Goal: Transaction & Acquisition: Purchase product/service

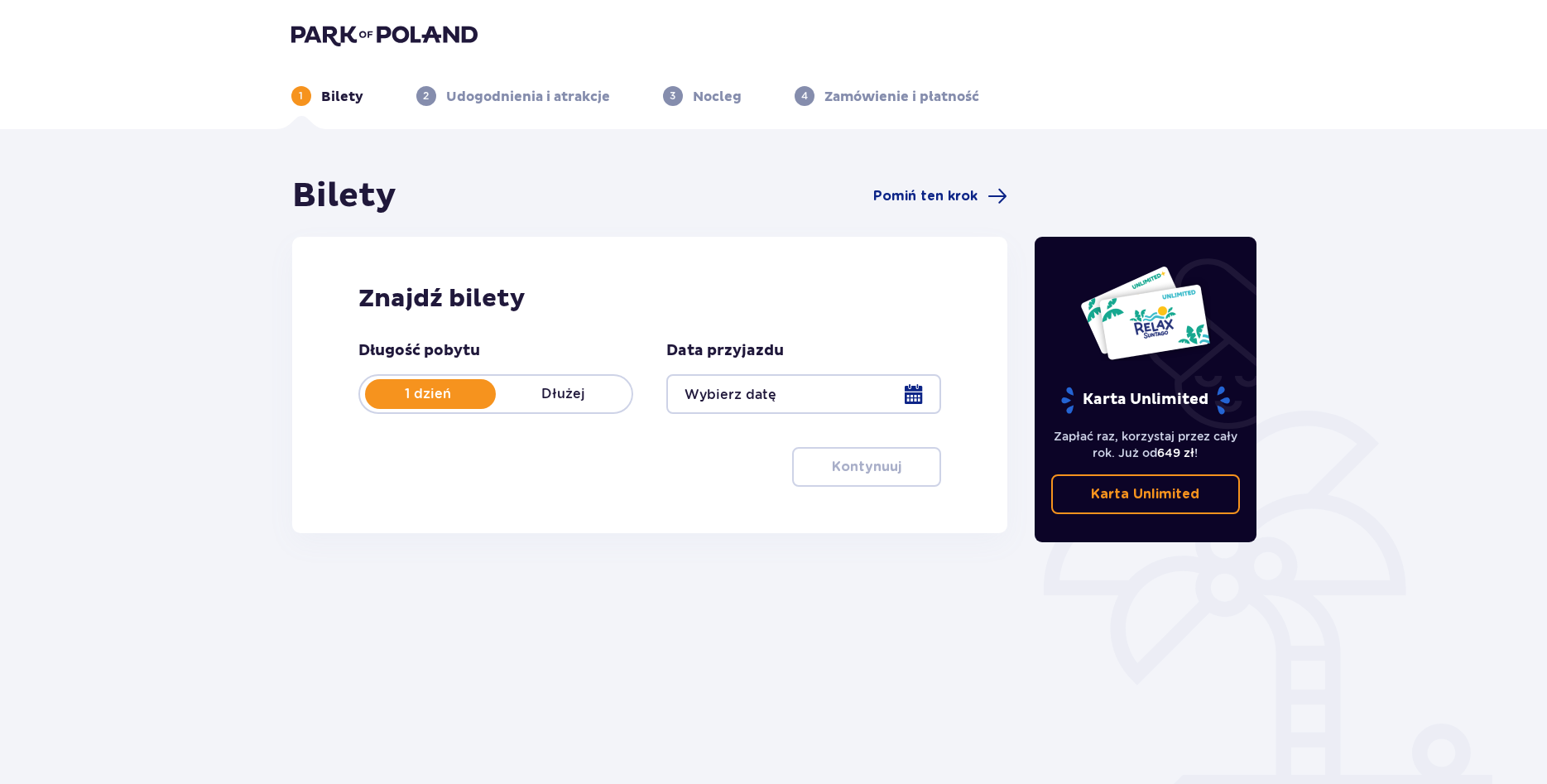
click at [909, 397] on div at bounding box center [804, 393] width 275 height 40
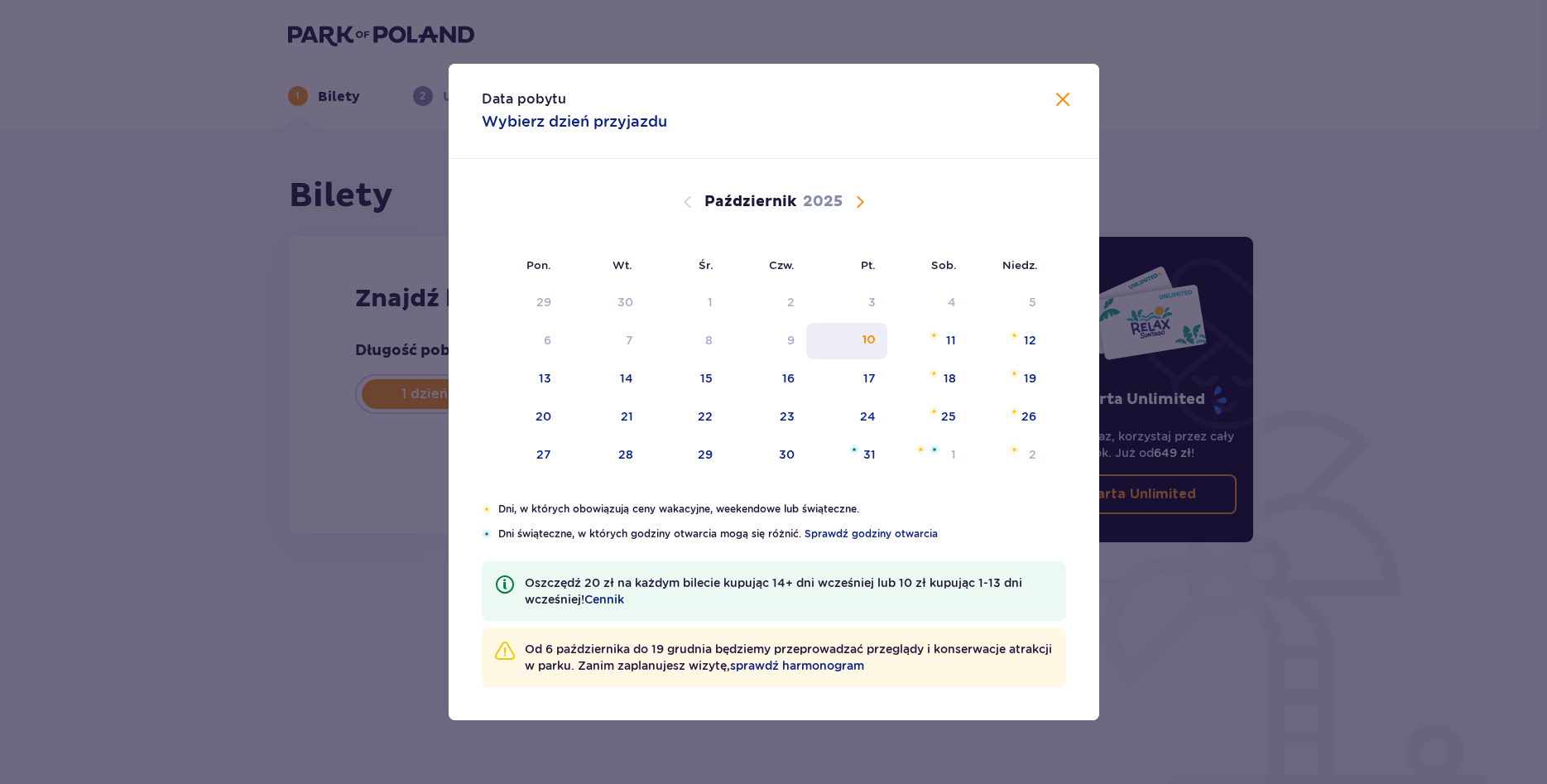
click at [866, 344] on div "10" at bounding box center [869, 340] width 14 height 17
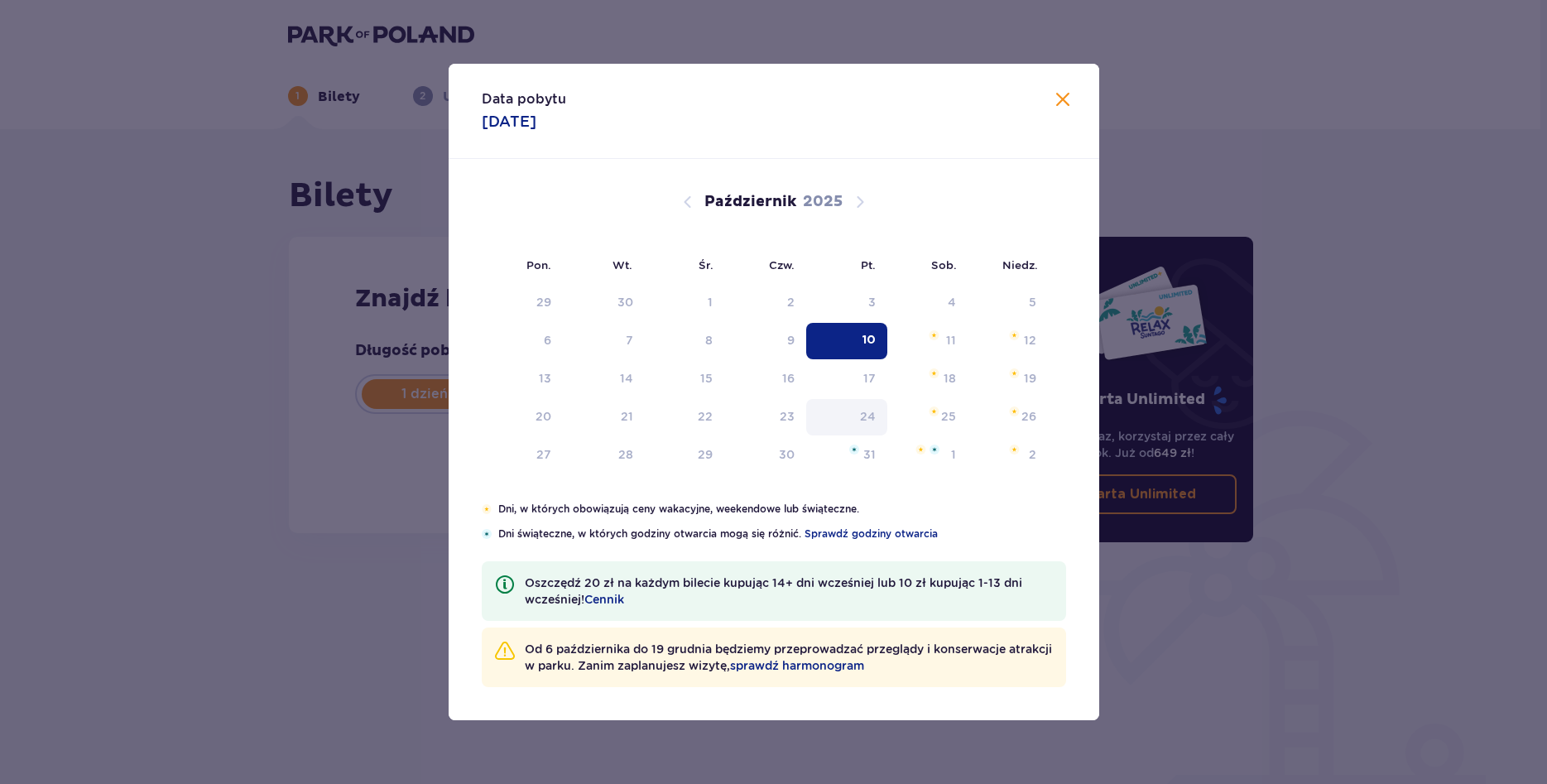
type input "10.10.25"
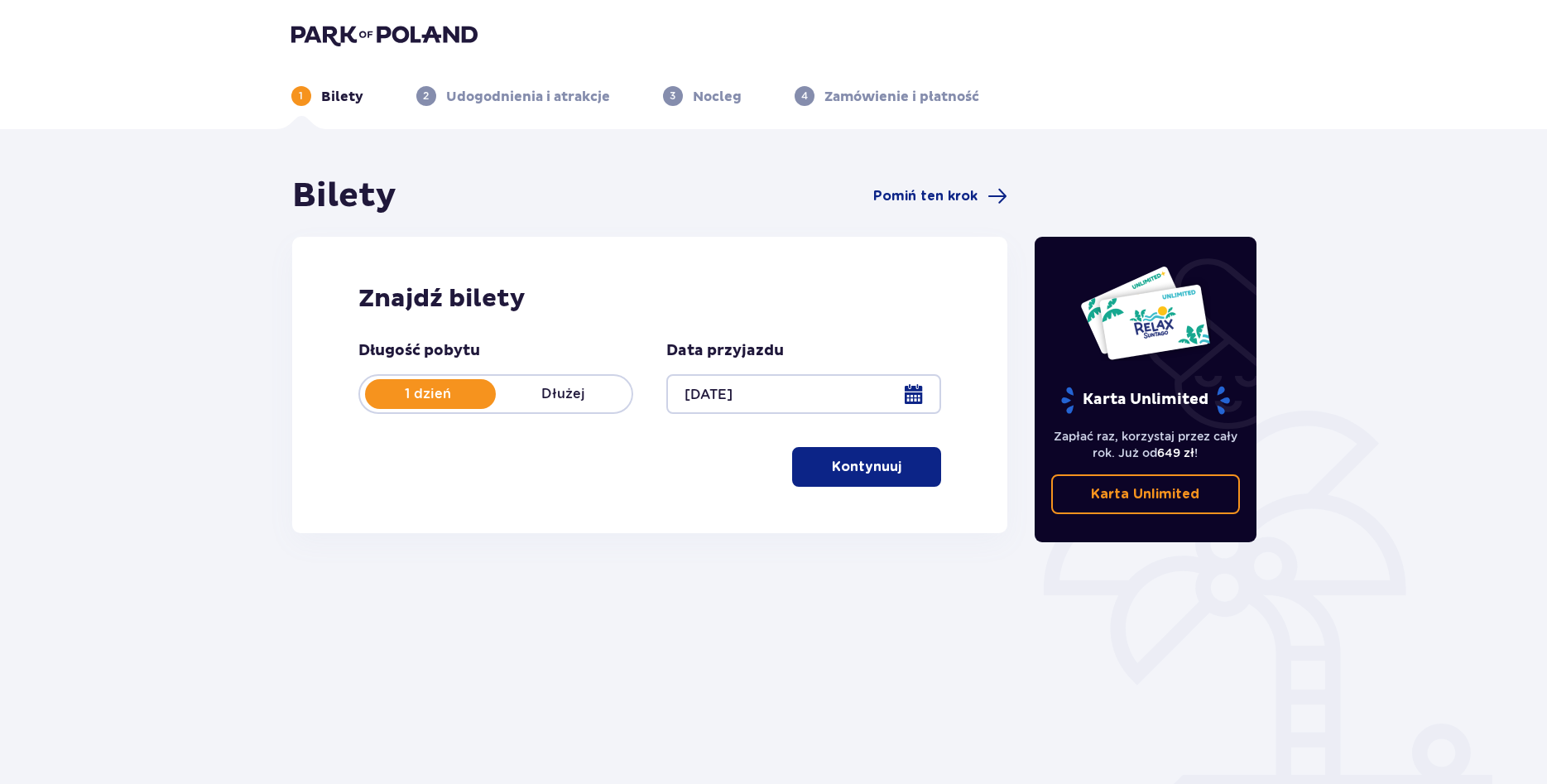
click at [859, 472] on p "Kontynuuj" at bounding box center [866, 467] width 69 height 19
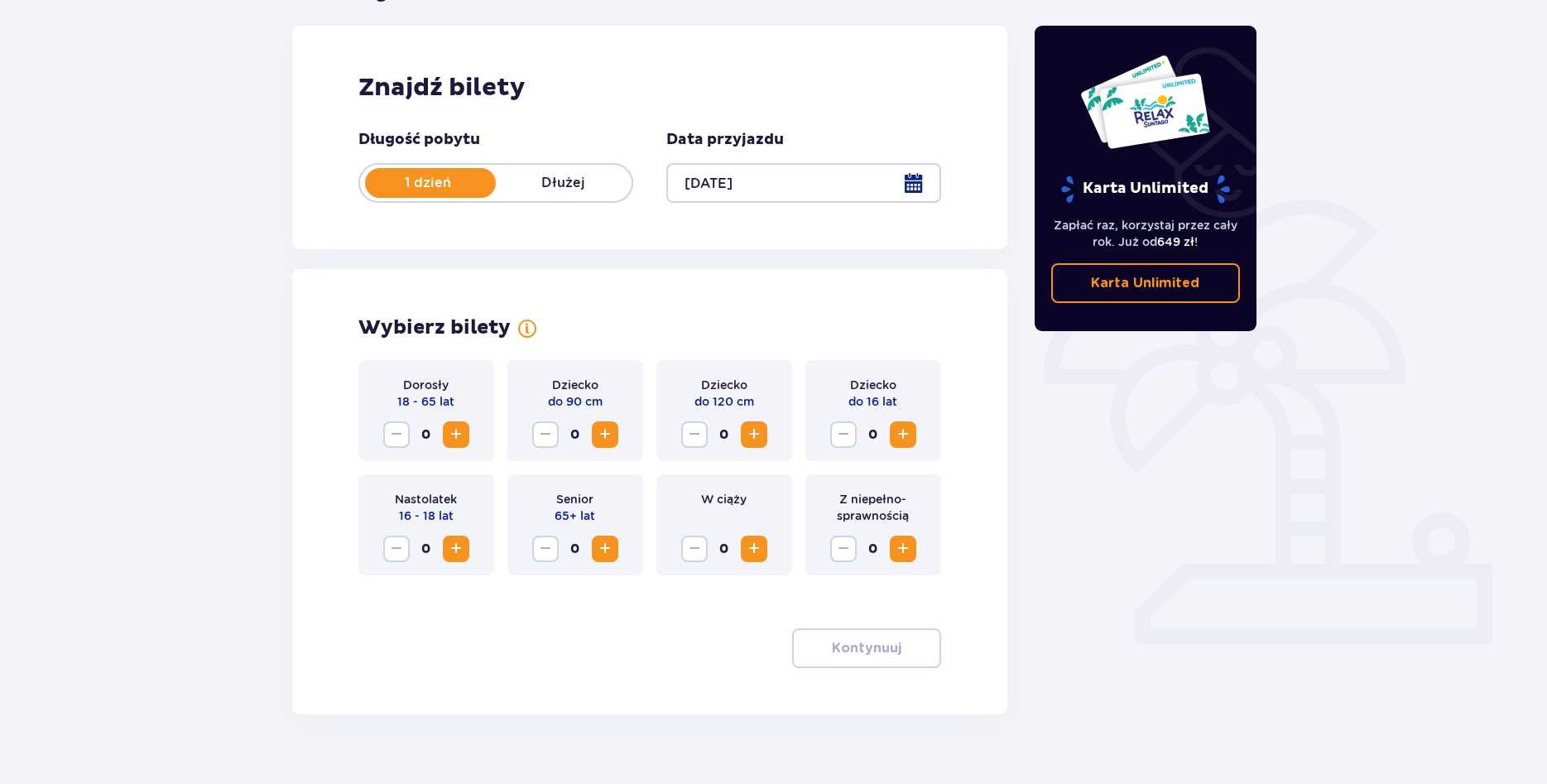
scroll to position [241, 0]
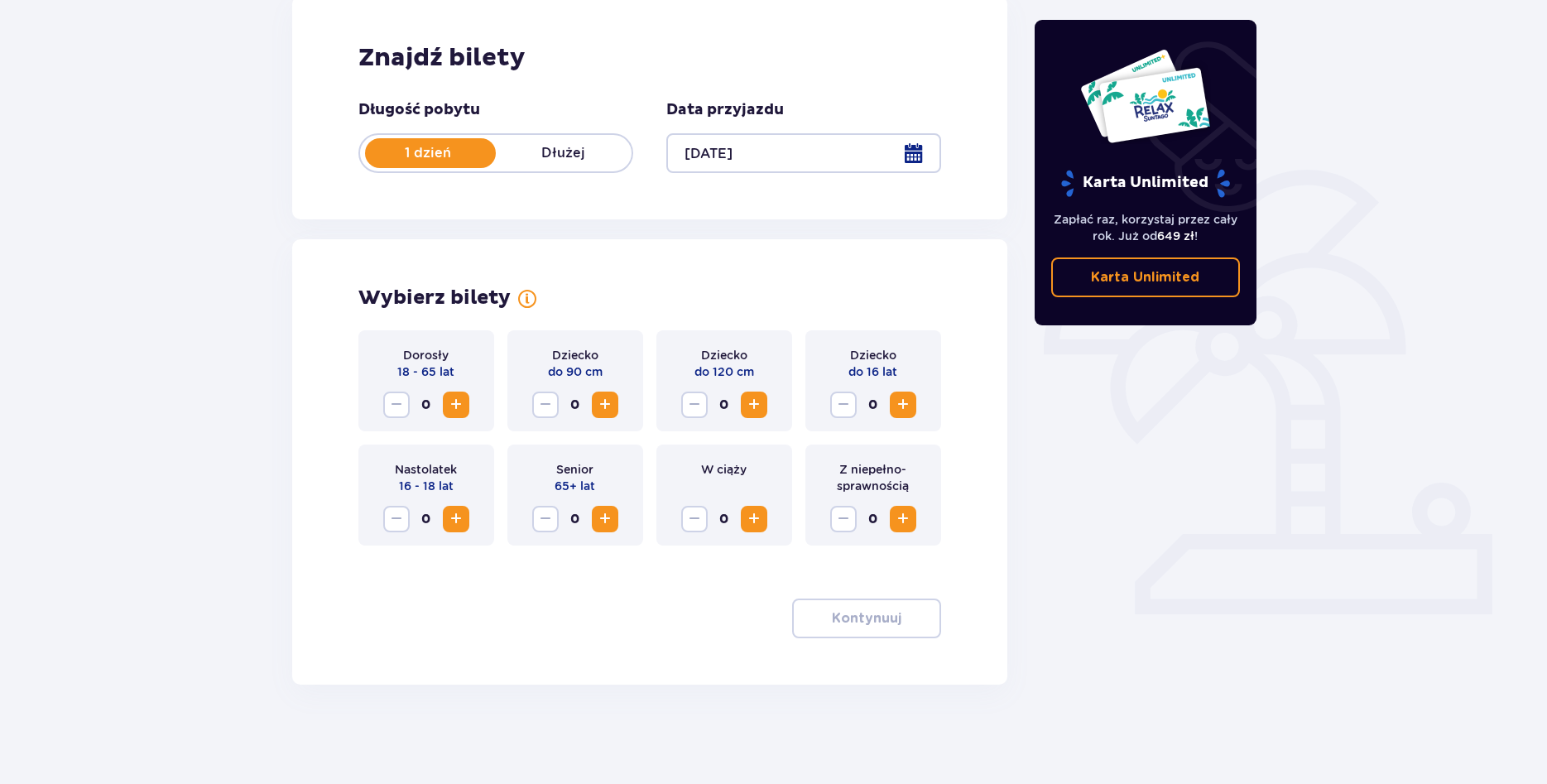
click at [458, 407] on span "Zwiększ" at bounding box center [456, 404] width 19 height 19
click at [846, 620] on p "Kontynuuj" at bounding box center [866, 617] width 69 height 19
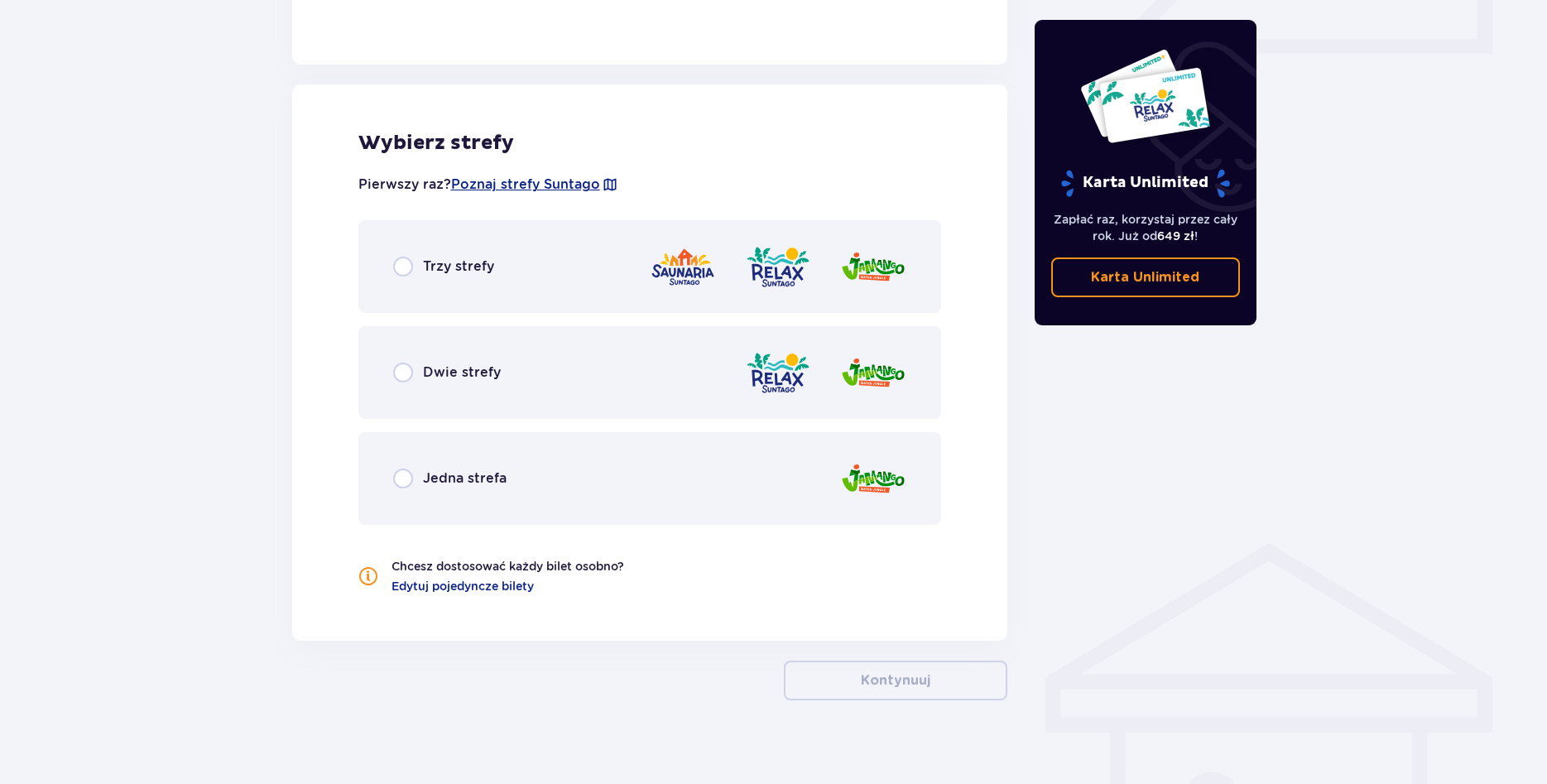
scroll to position [817, 0]
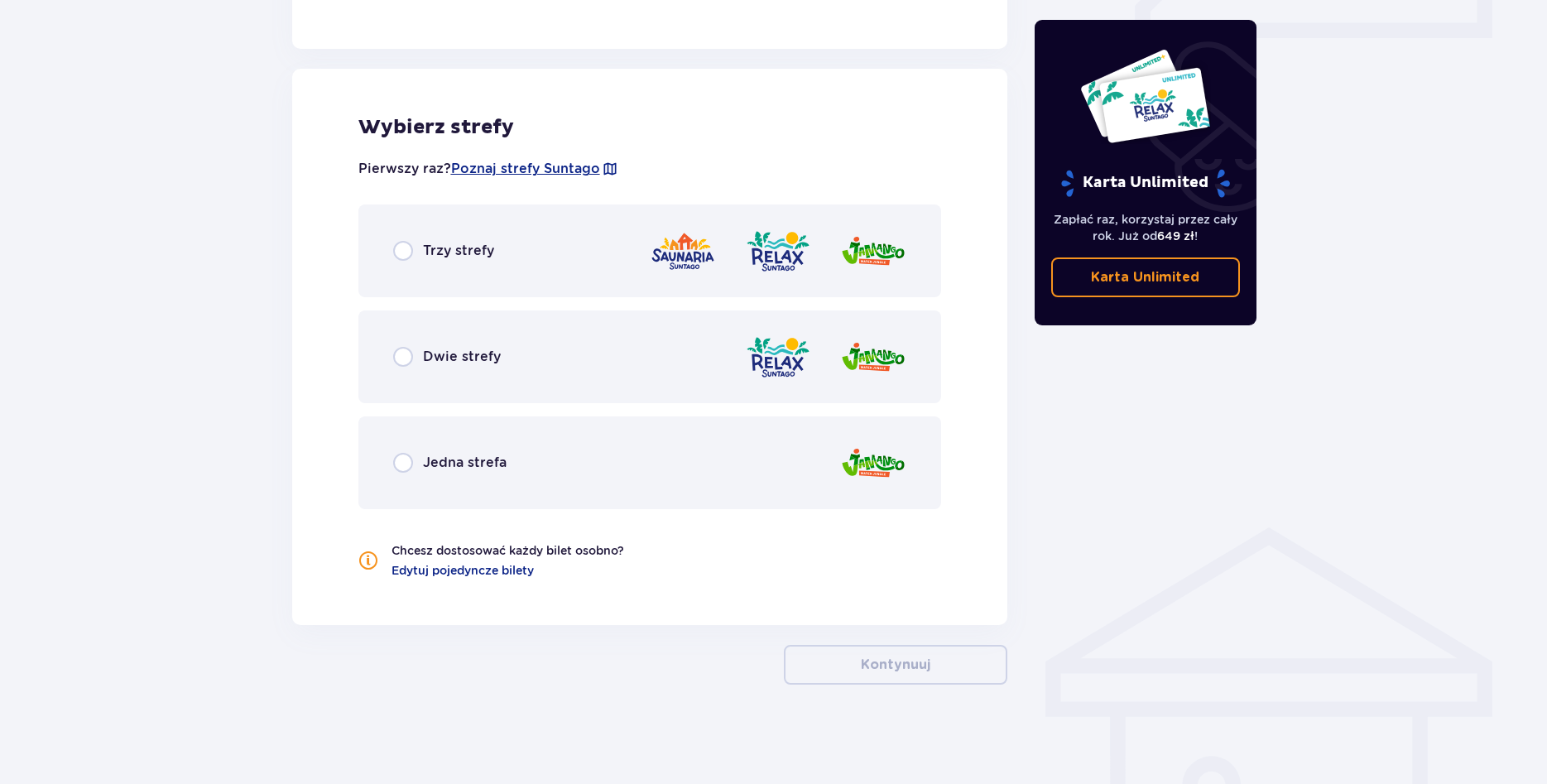
click at [404, 253] on input "radio" at bounding box center [403, 250] width 19 height 19
radio input "true"
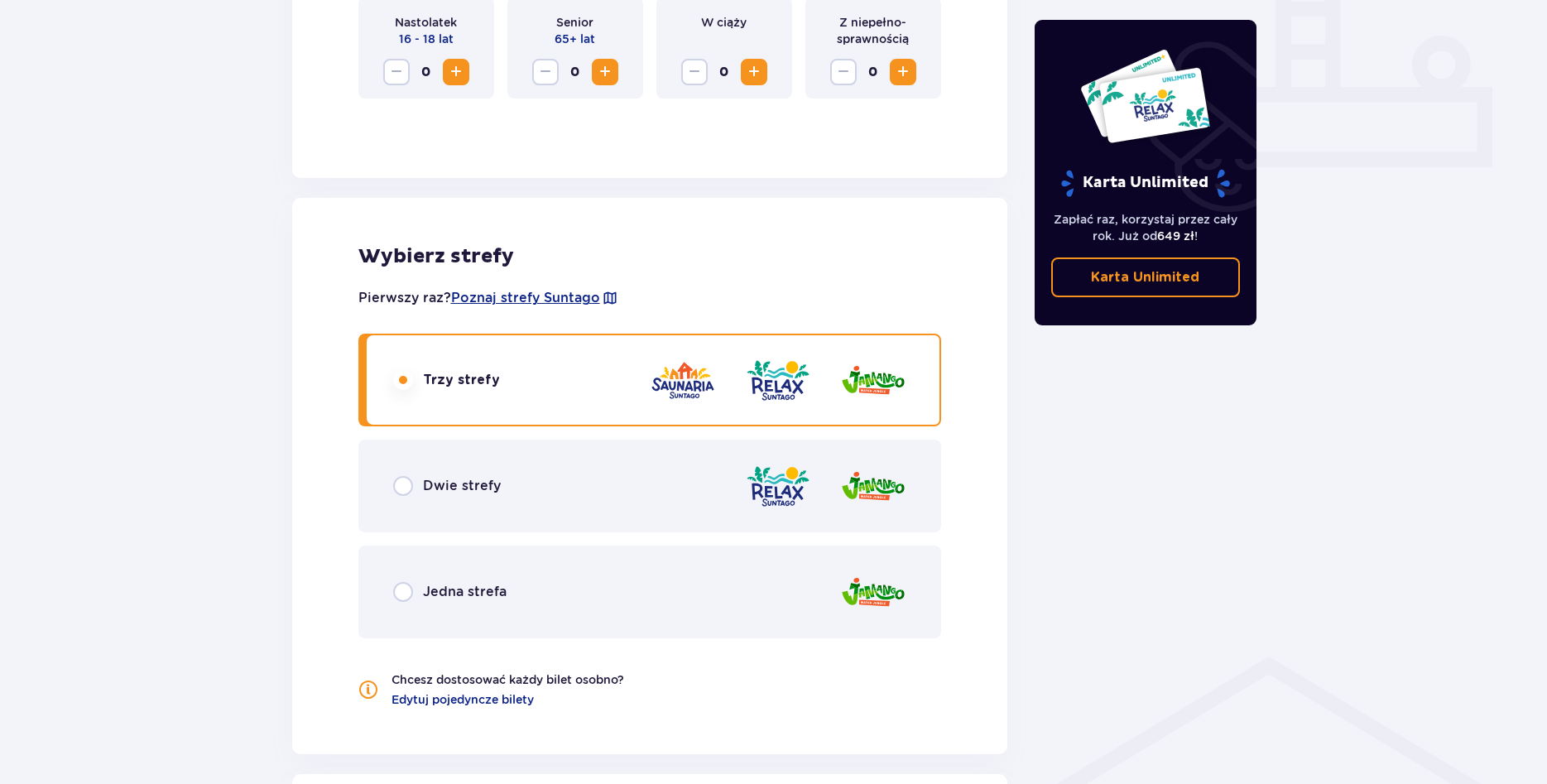
scroll to position [681, 0]
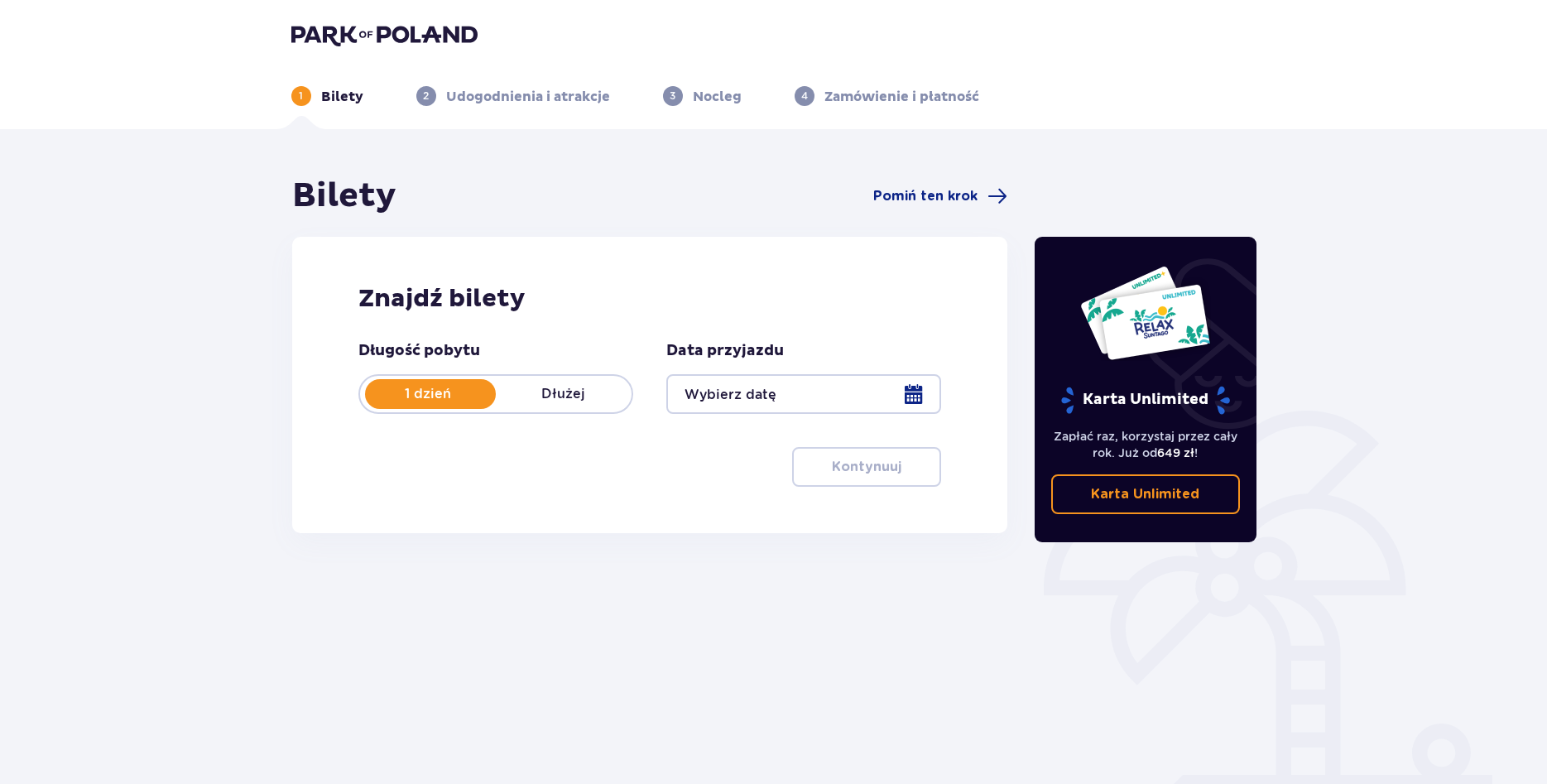
click at [913, 392] on div at bounding box center [804, 393] width 275 height 40
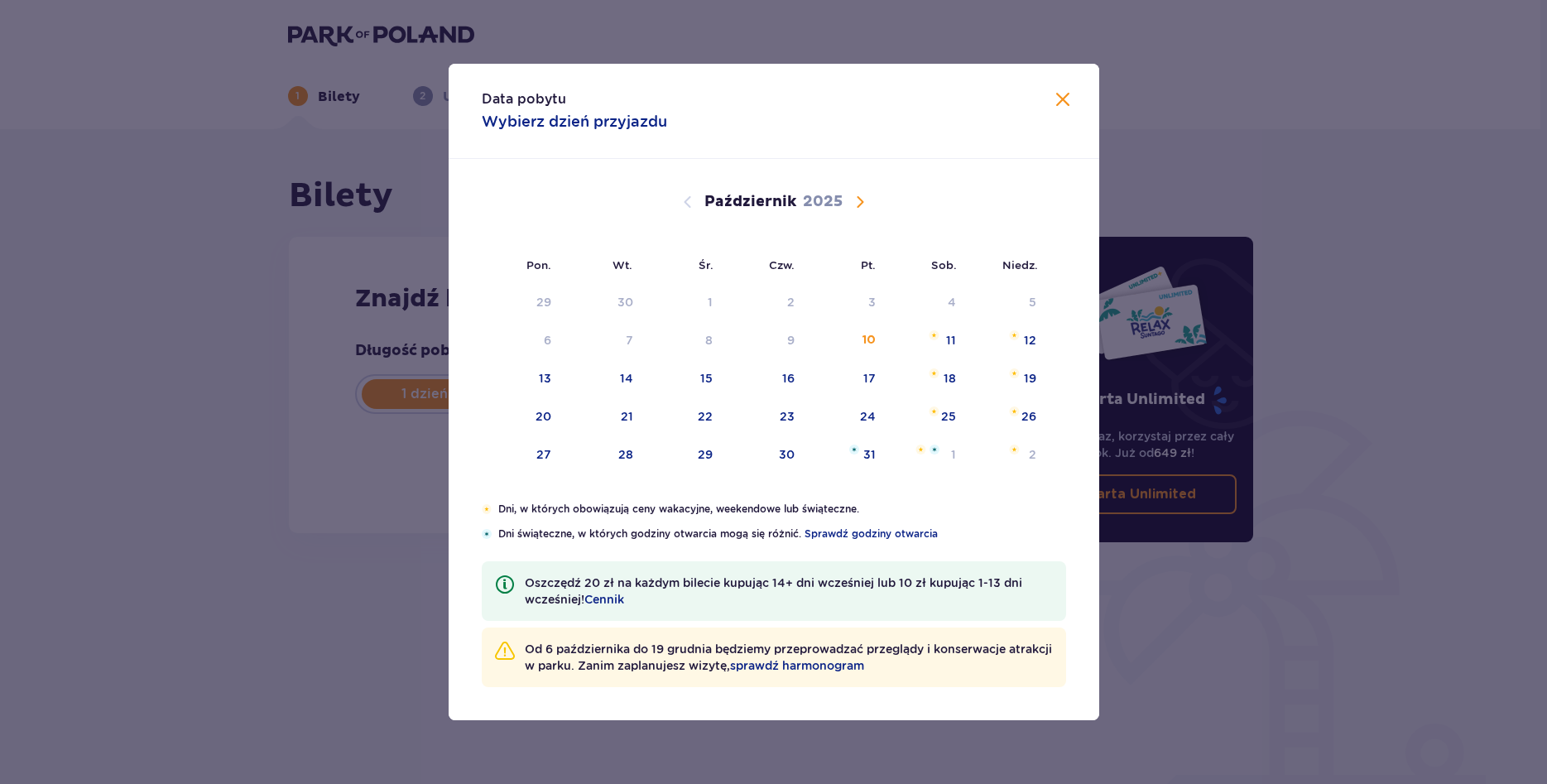
click at [935, 691] on div "Dni, w których obowiązują ceny wakacyjne, weekendowe lub świąteczne. Dni świąte…" at bounding box center [774, 611] width 651 height 218
click at [1061, 101] on span "Zamknij" at bounding box center [1063, 100] width 19 height 19
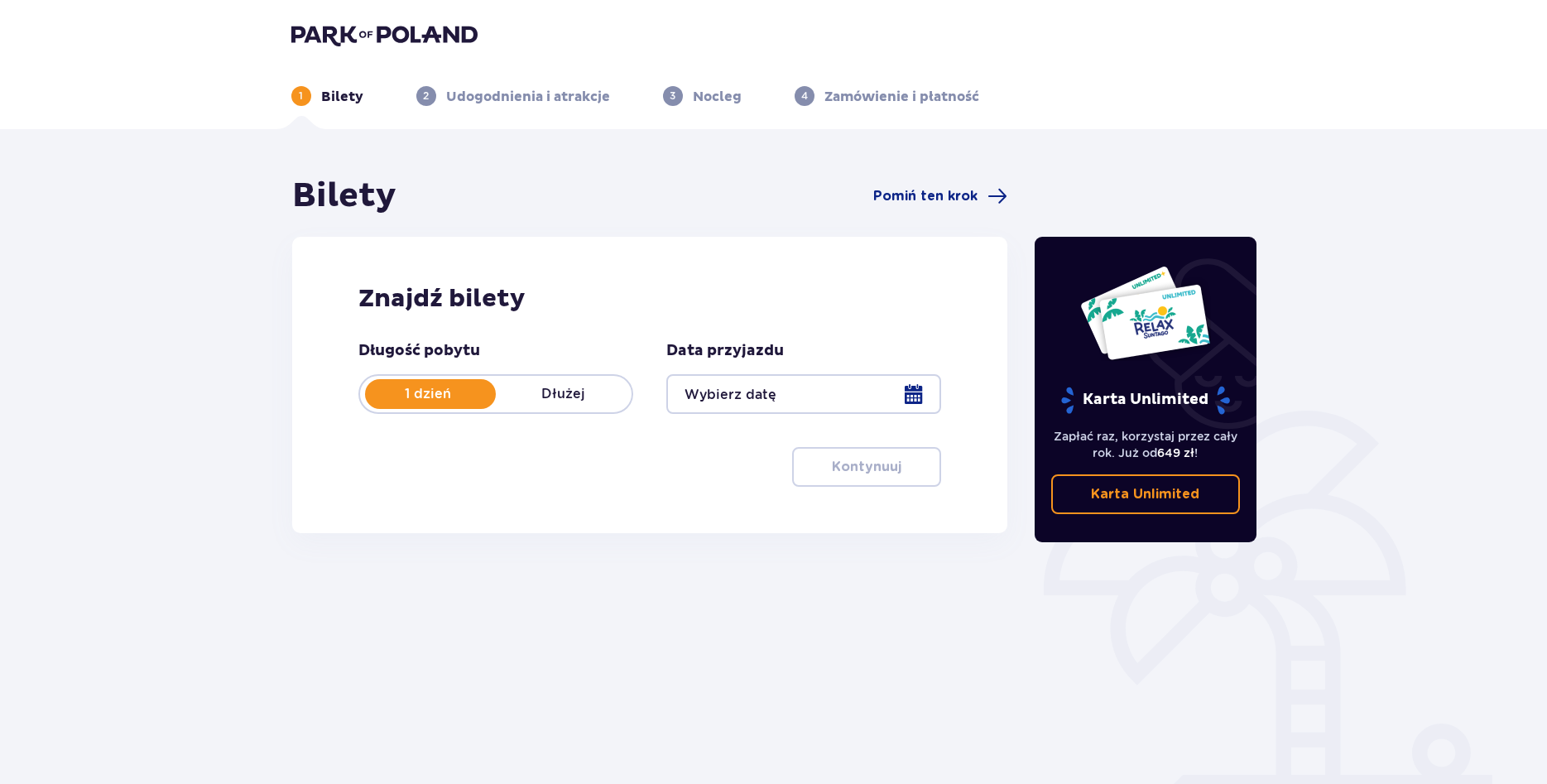
click at [830, 410] on div at bounding box center [804, 393] width 275 height 40
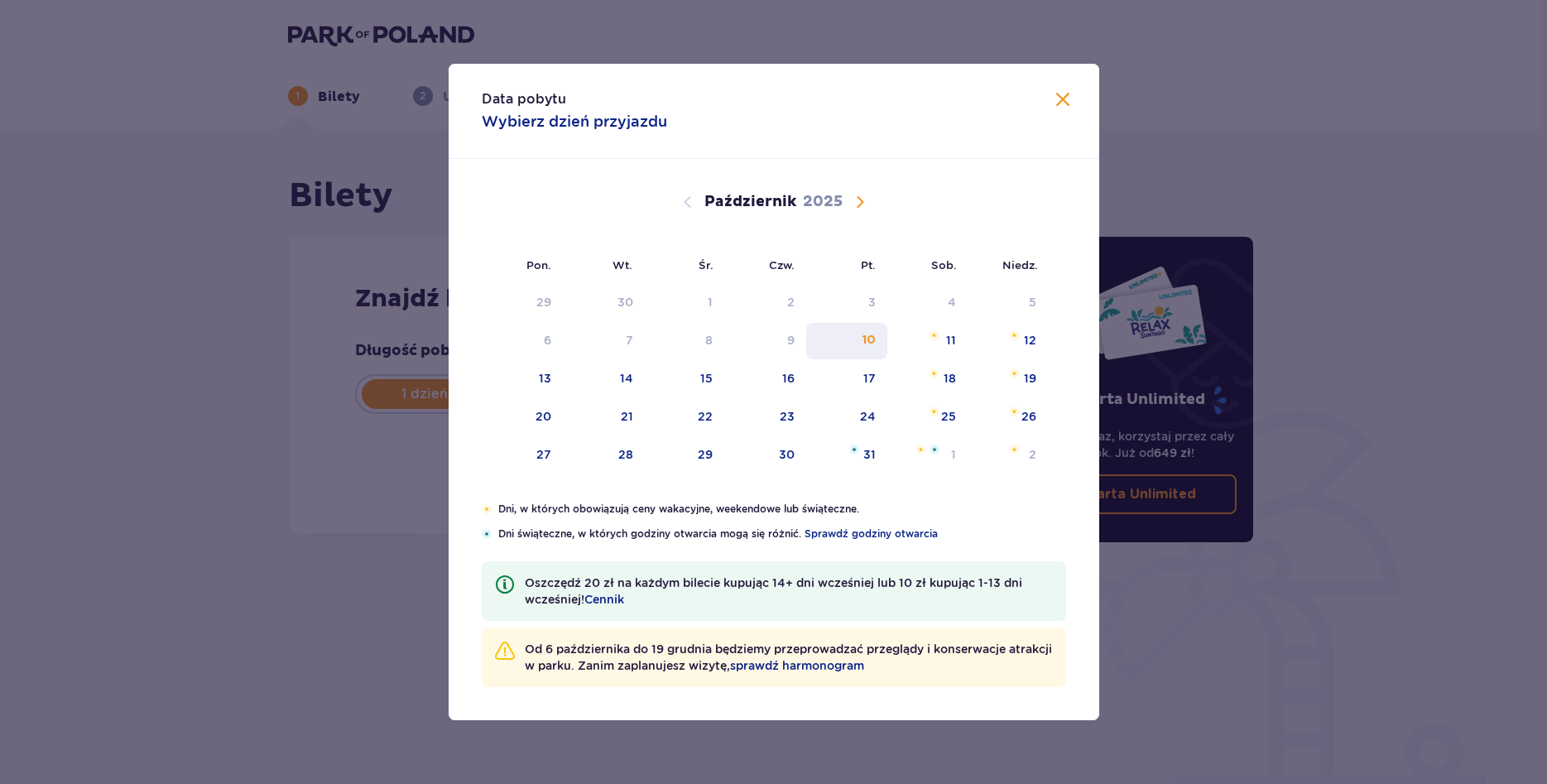
click at [874, 343] on div "10" at bounding box center [869, 340] width 14 height 17
type input "10.10.25"
click at [874, 343] on div "10" at bounding box center [869, 340] width 14 height 17
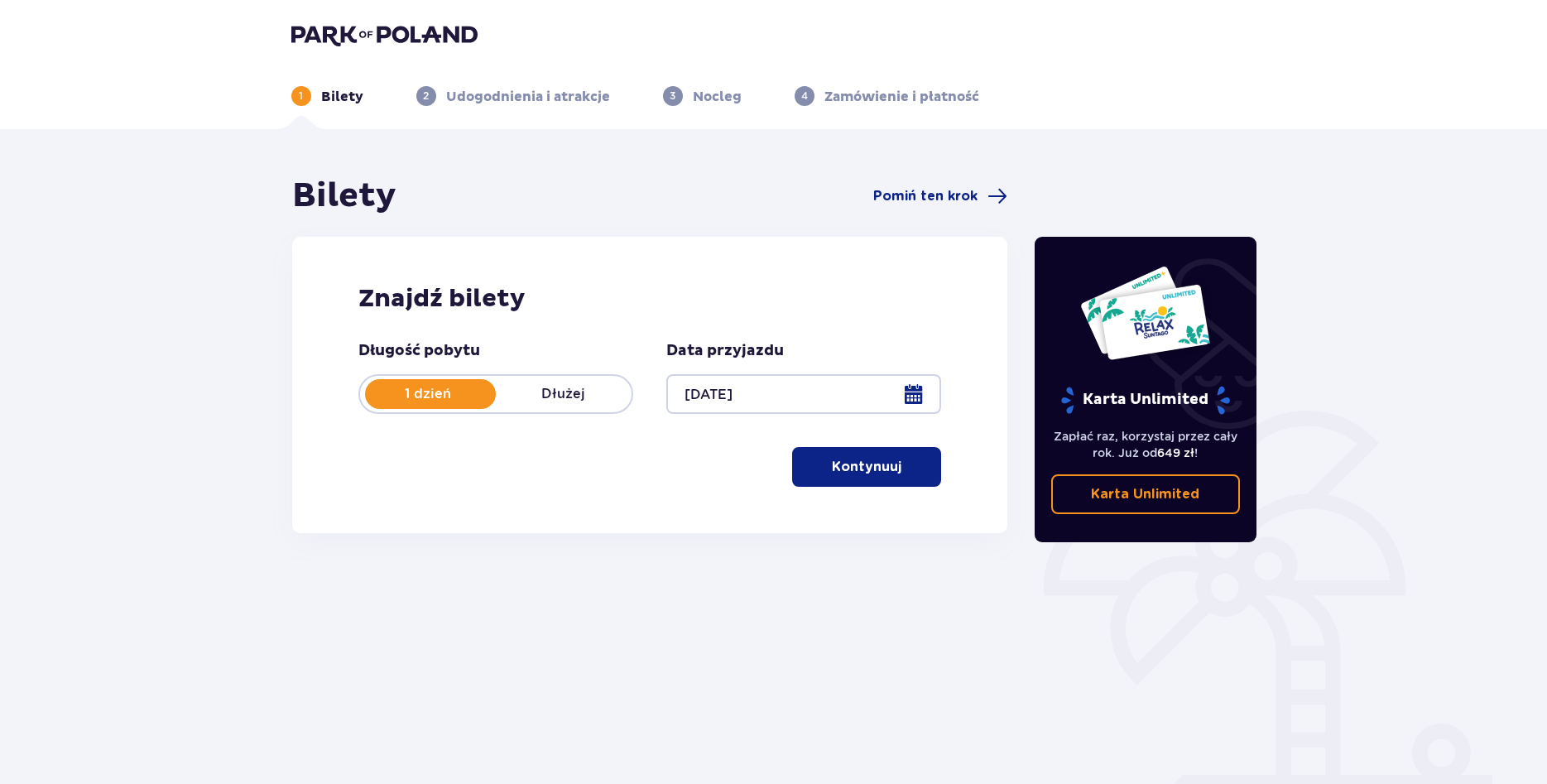
click at [856, 468] on p "Kontynuuj" at bounding box center [866, 467] width 69 height 19
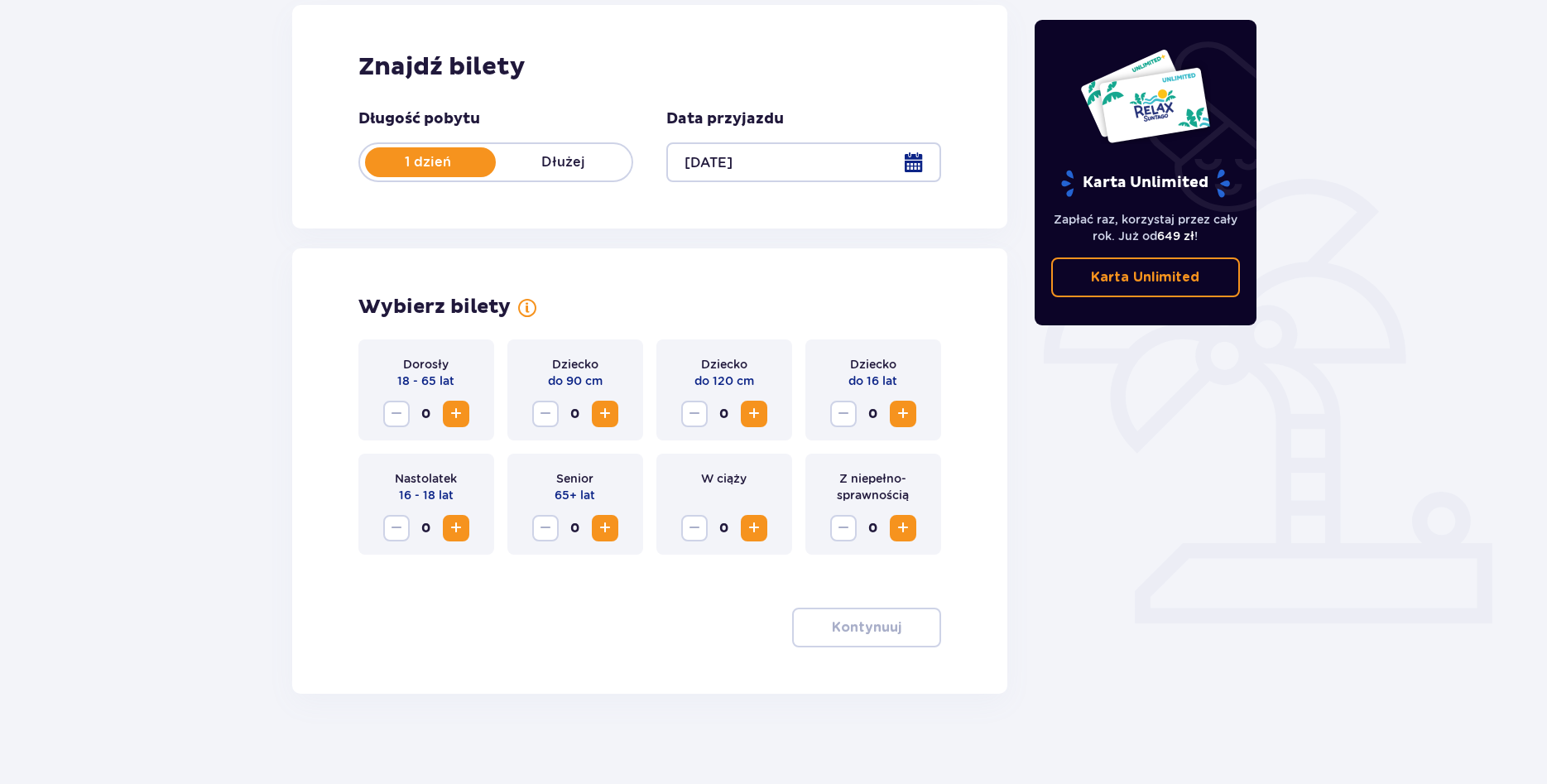
scroll to position [241, 0]
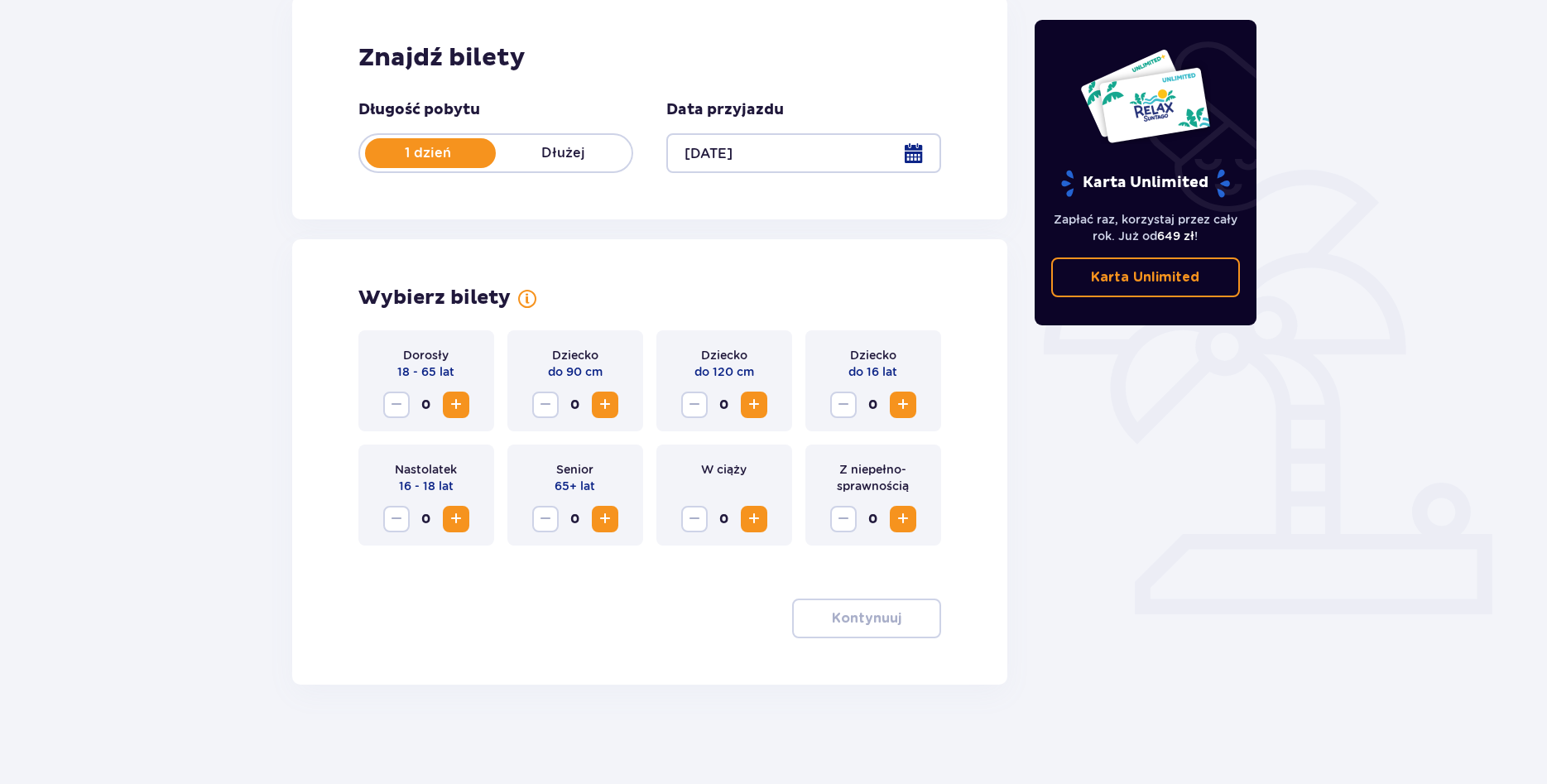
click at [455, 408] on span "Zwiększ" at bounding box center [456, 404] width 19 height 19
click at [832, 616] on p "Kontynuuj" at bounding box center [866, 617] width 69 height 19
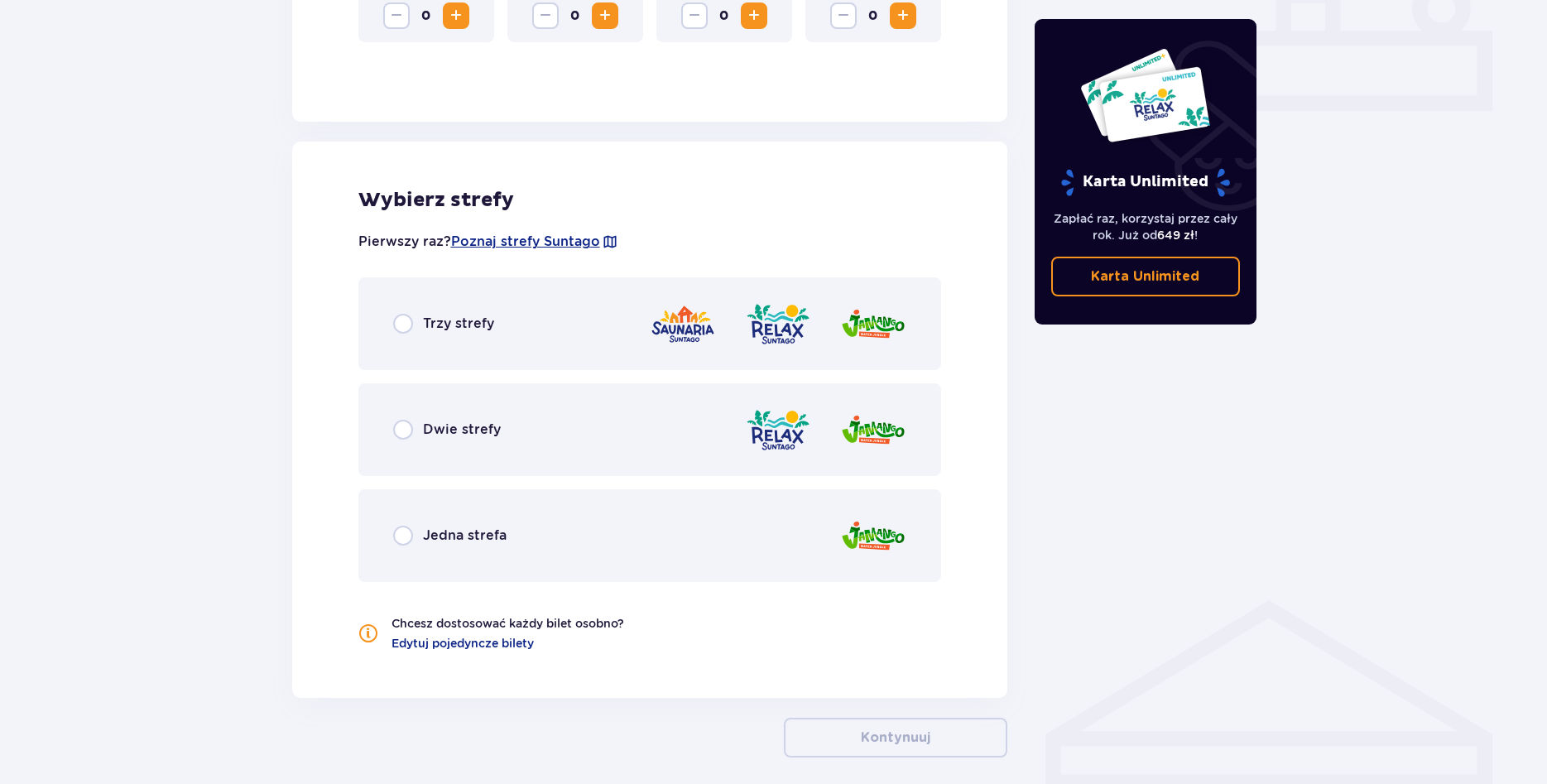
scroll to position [648, 0]
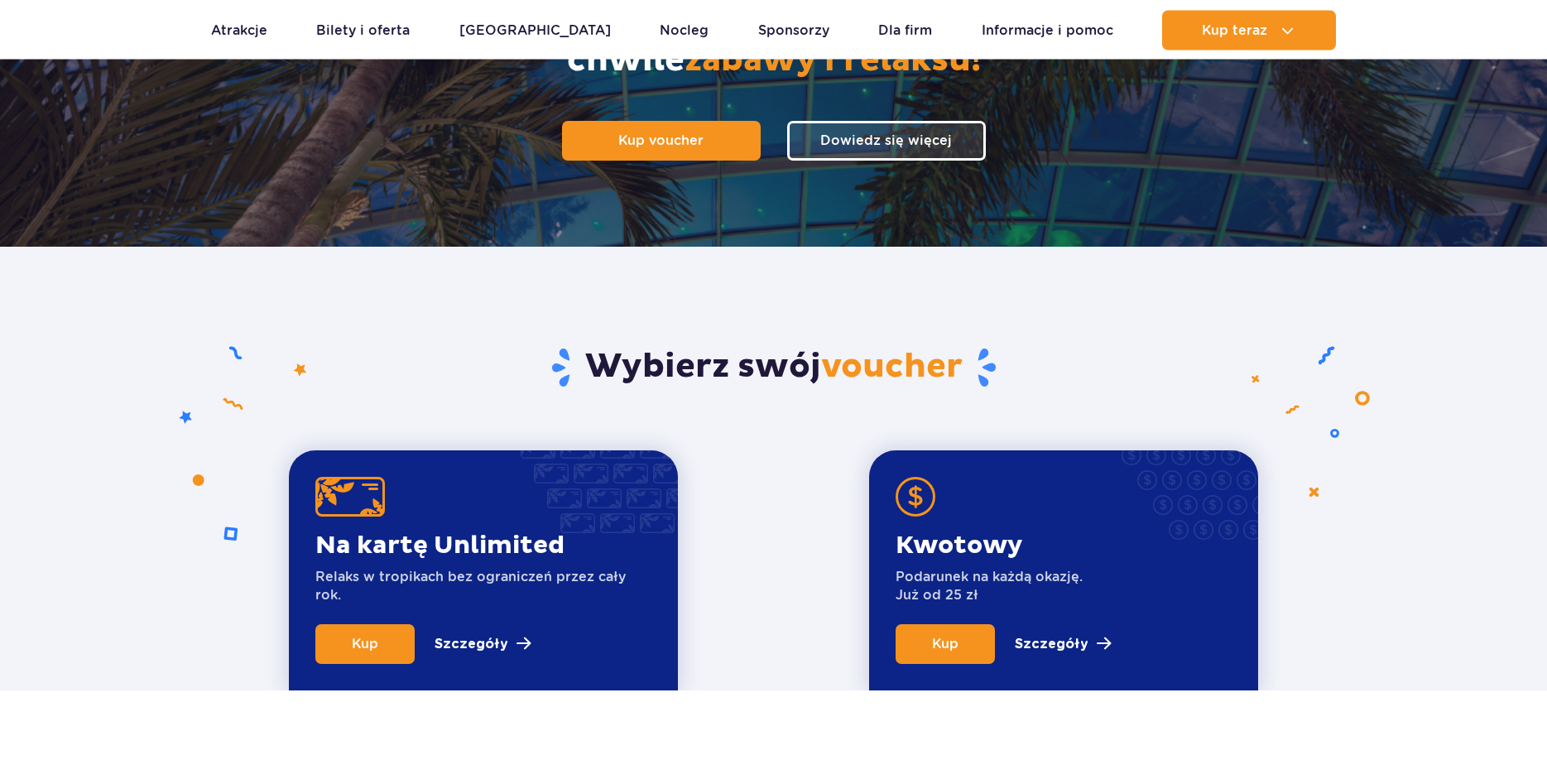
scroll to position [506, 0]
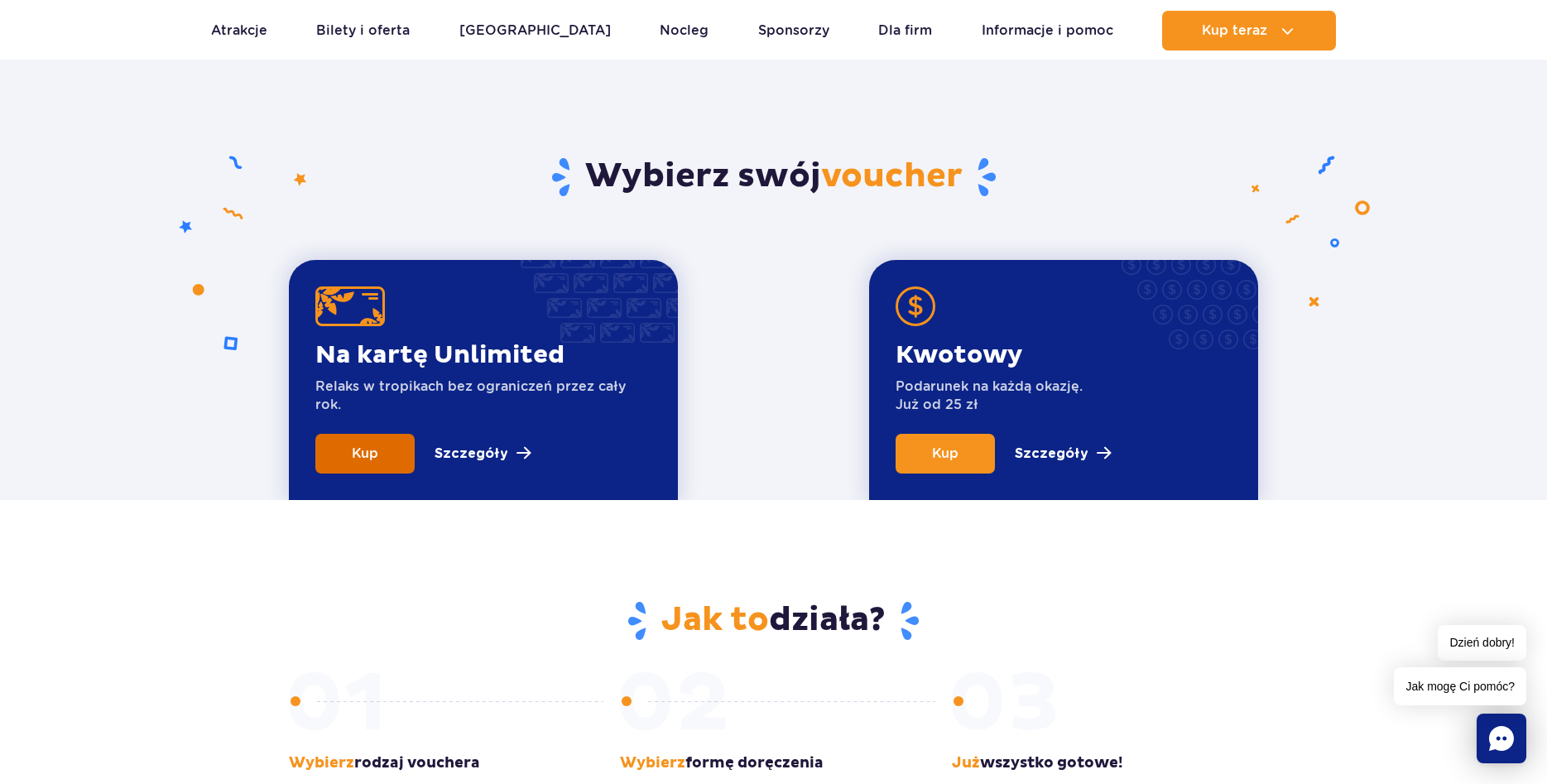
click at [375, 459] on span "Kup" at bounding box center [364, 453] width 26 height 16
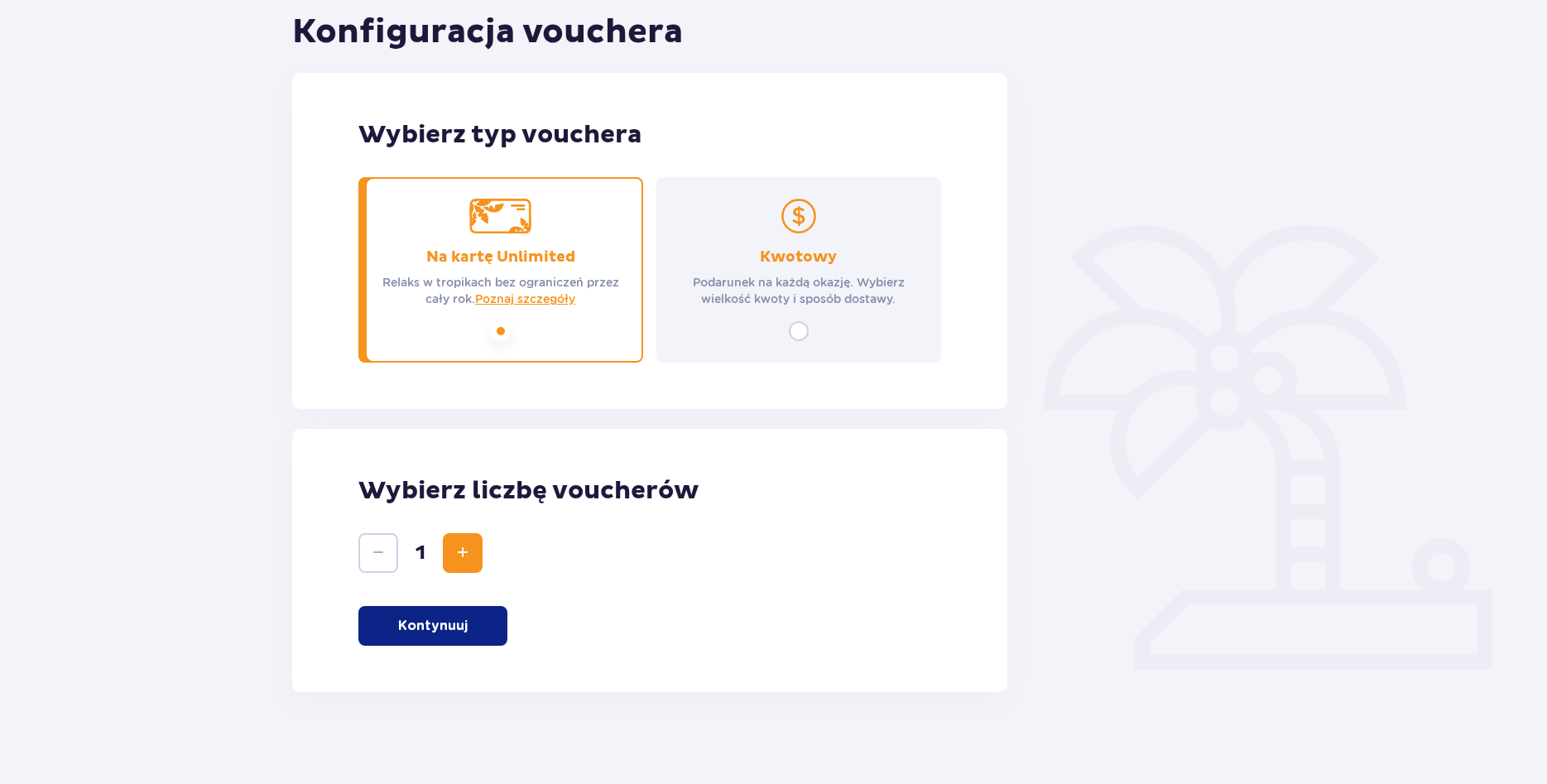
scroll to position [193, 0]
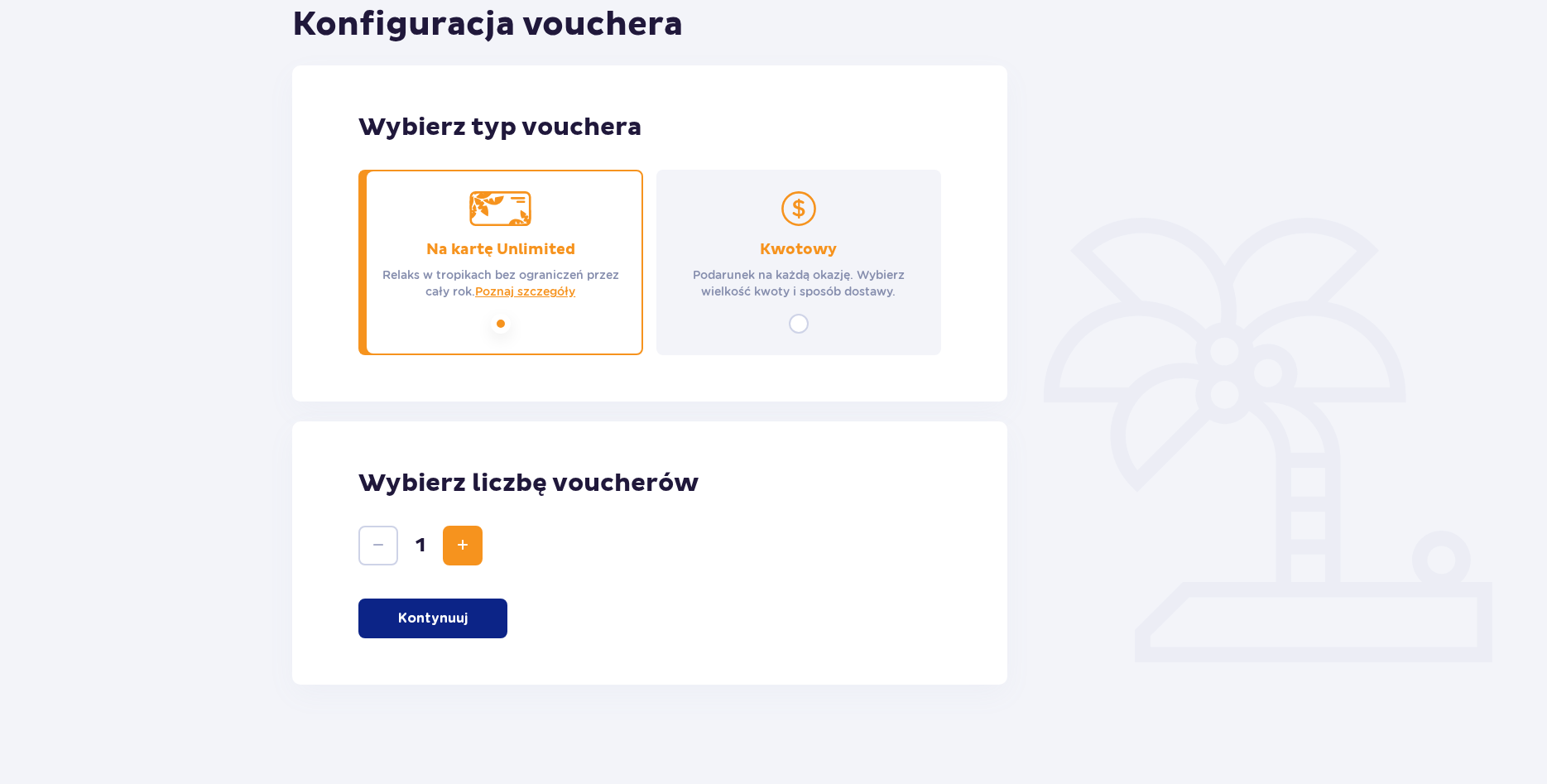
click at [449, 617] on p "Kontynuuj" at bounding box center [433, 617] width 69 height 19
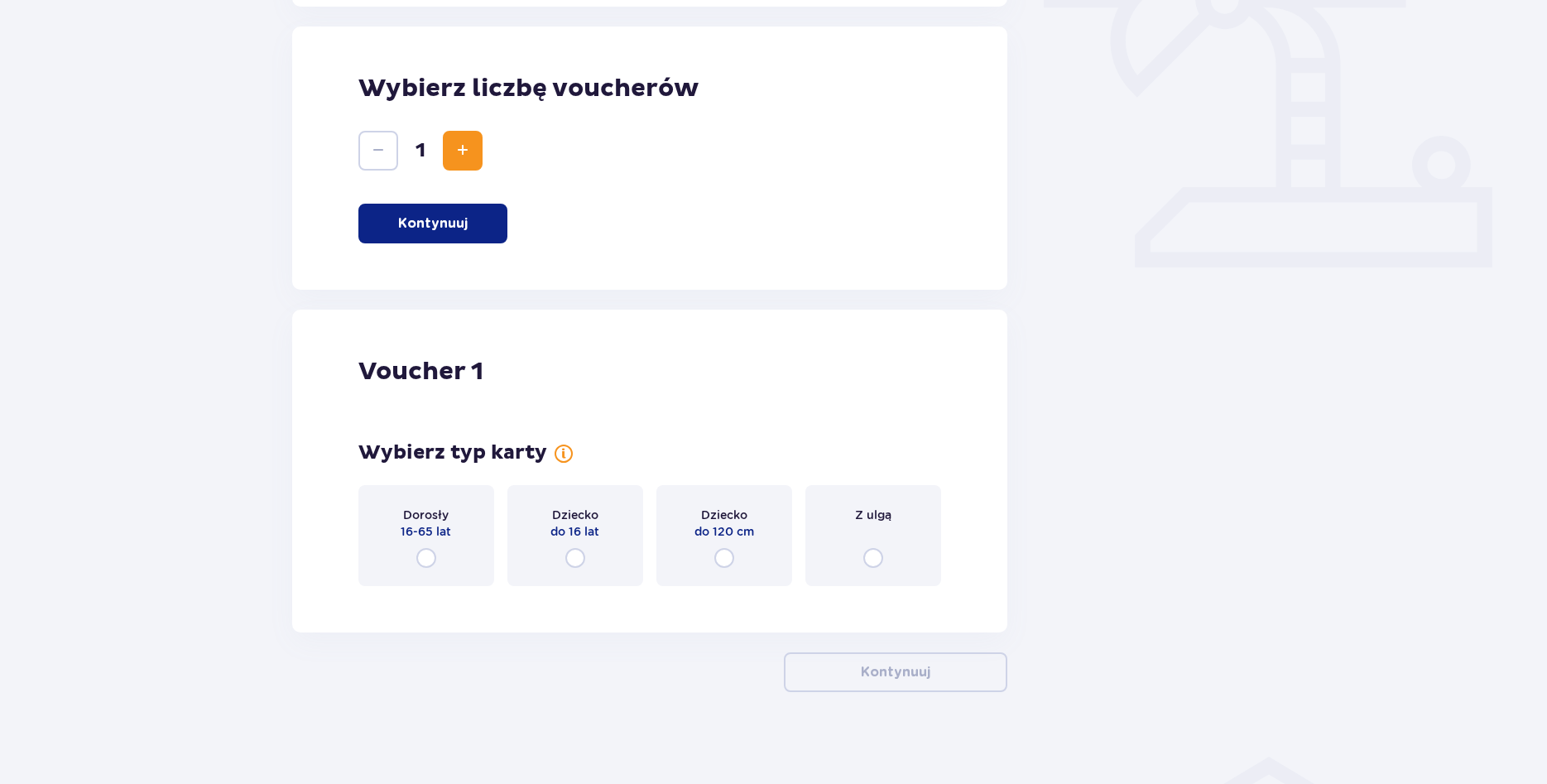
scroll to position [595, 0]
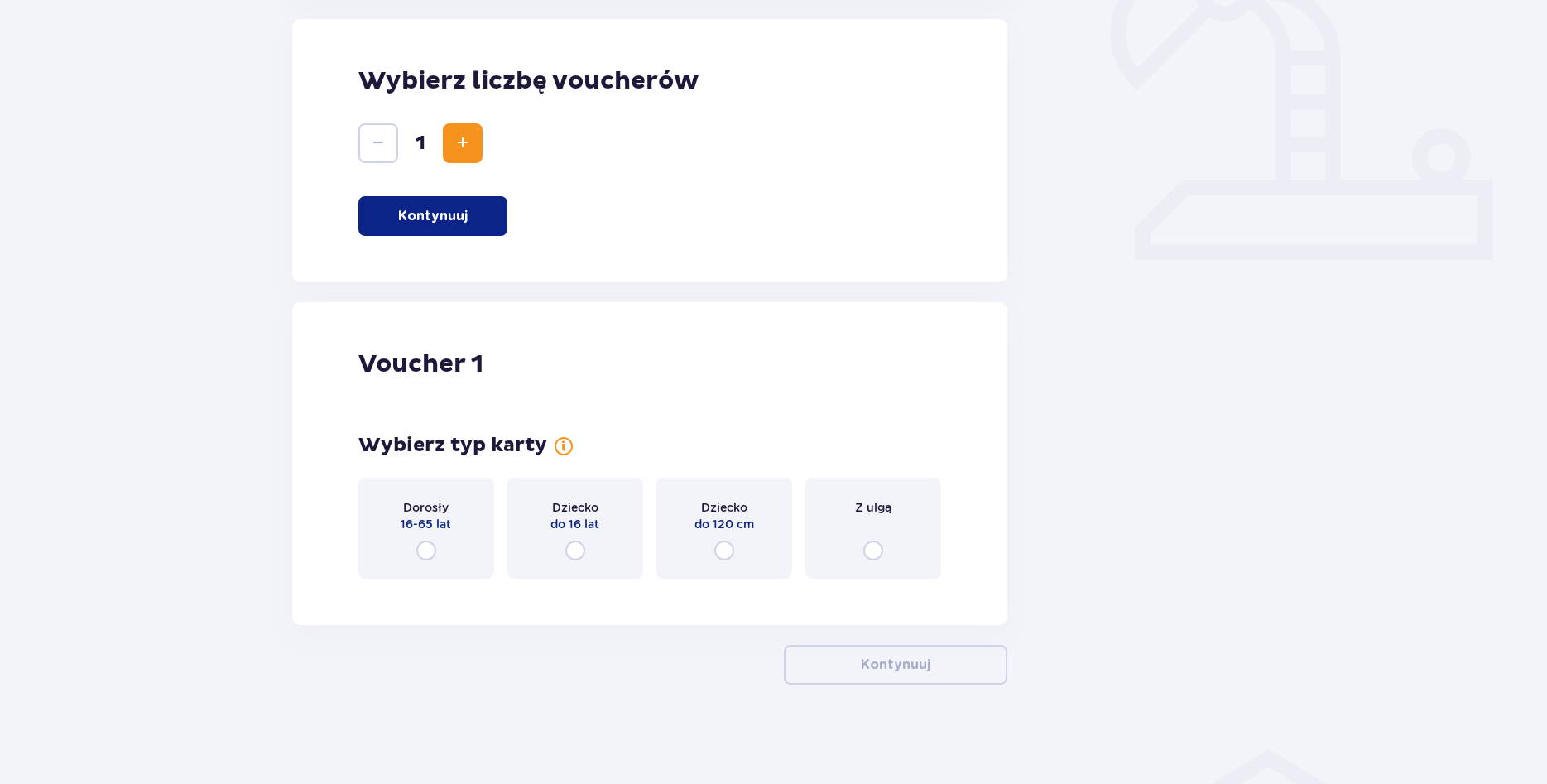
click at [427, 548] on input "radio" at bounding box center [426, 550] width 19 height 19
radio input "true"
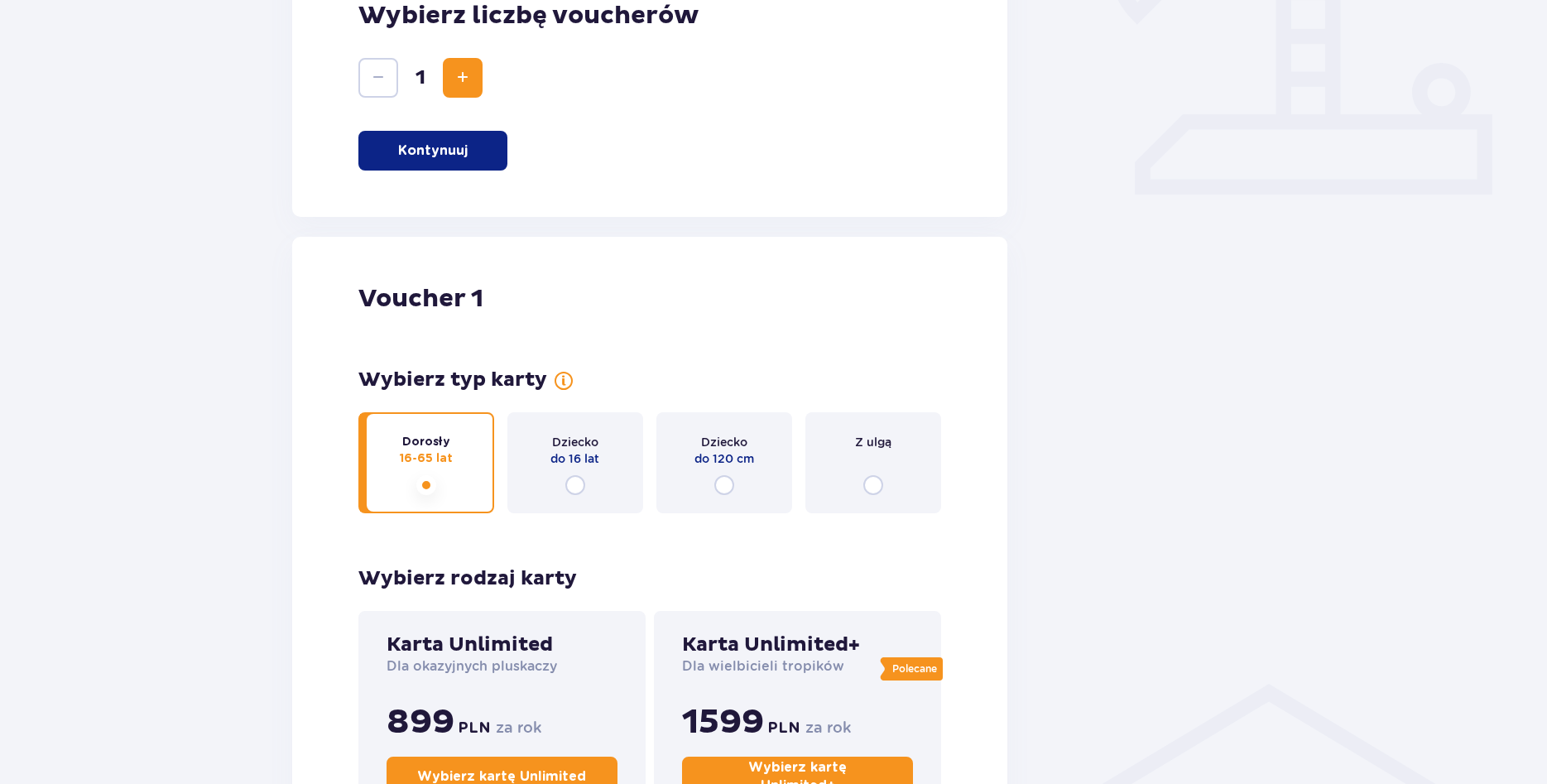
scroll to position [609, 0]
